Goal: Task Accomplishment & Management: Manage account settings

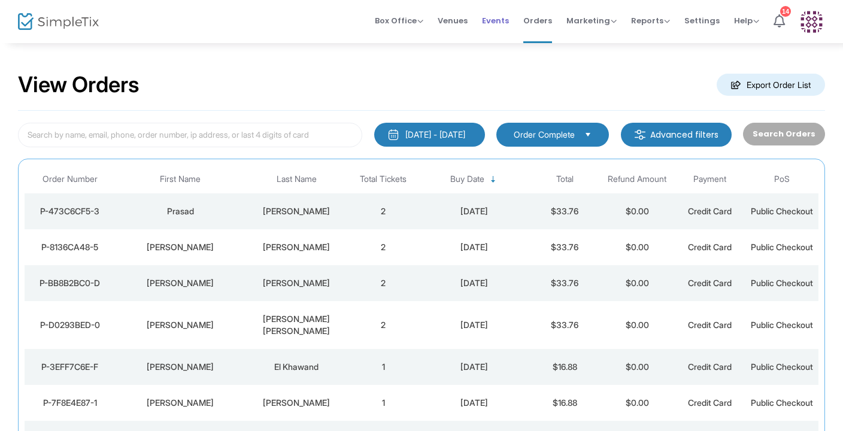
click at [506, 20] on span "Events" at bounding box center [495, 20] width 27 height 31
